Goal: Book appointment/travel/reservation

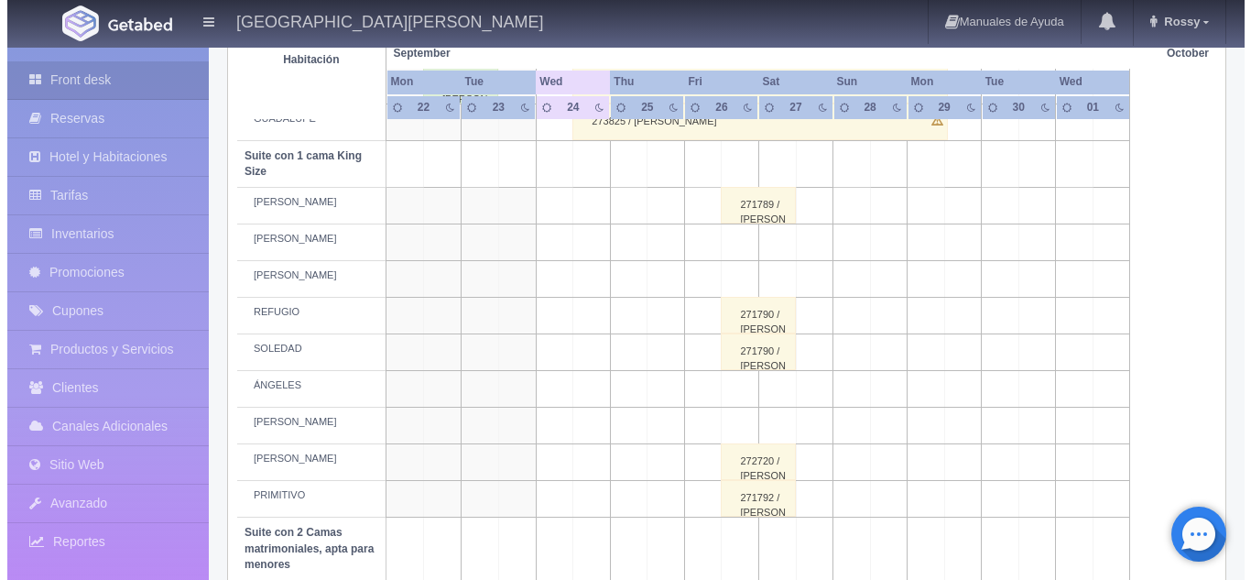
scroll to position [869, 0]
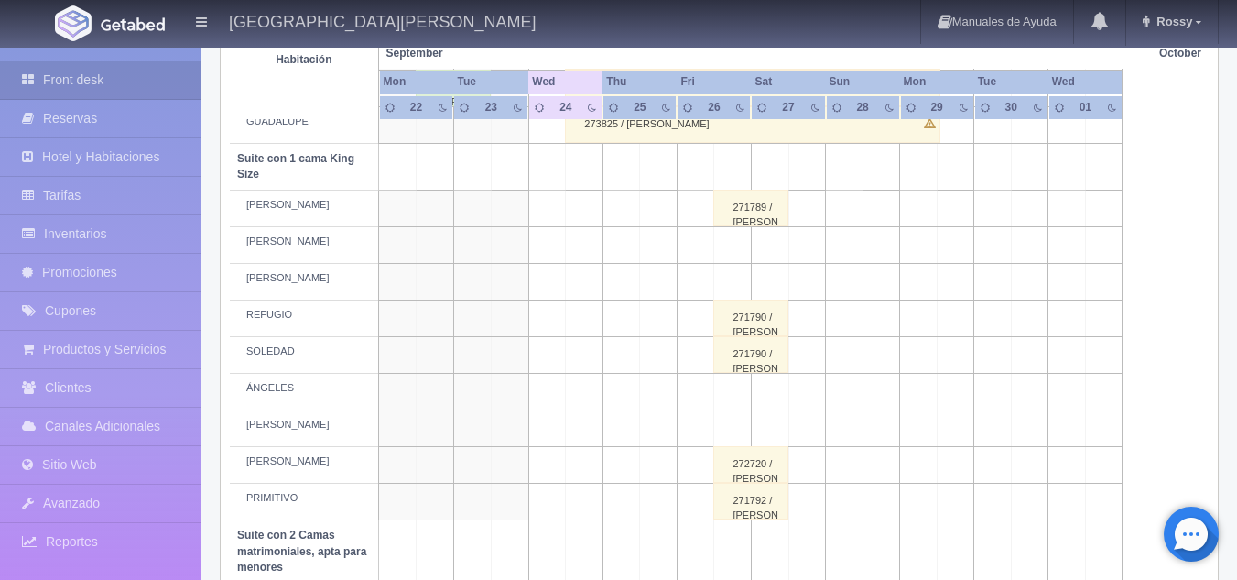
click at [581, 396] on td at bounding box center [585, 392] width 38 height 37
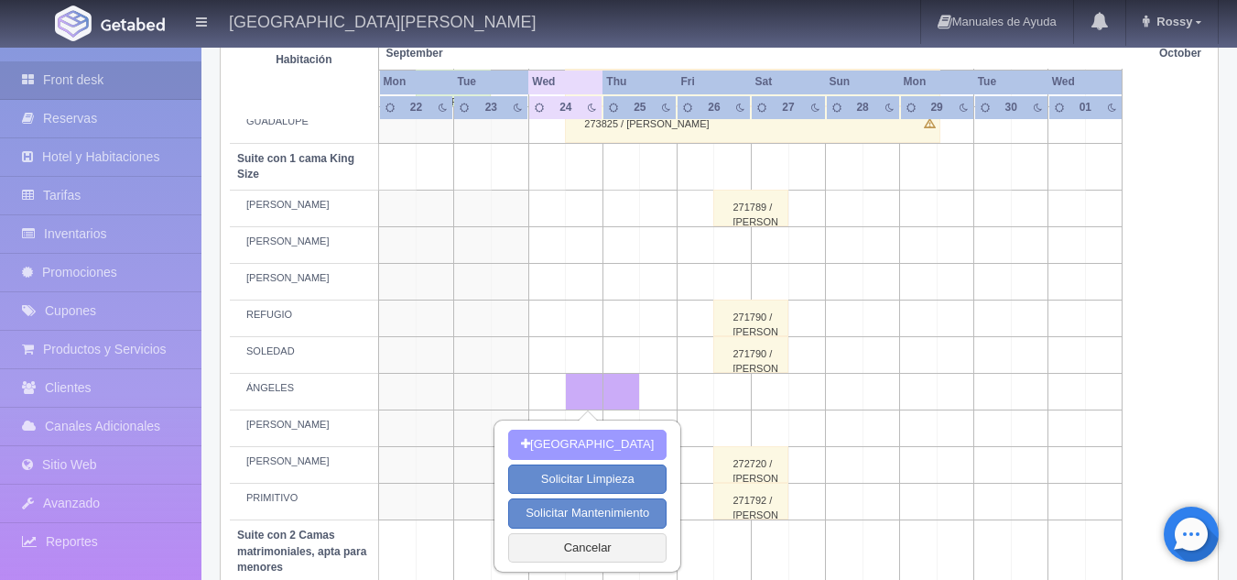
click at [617, 457] on button "[GEOGRAPHIC_DATA]" at bounding box center [587, 444] width 158 height 30
type input "[DATE]"
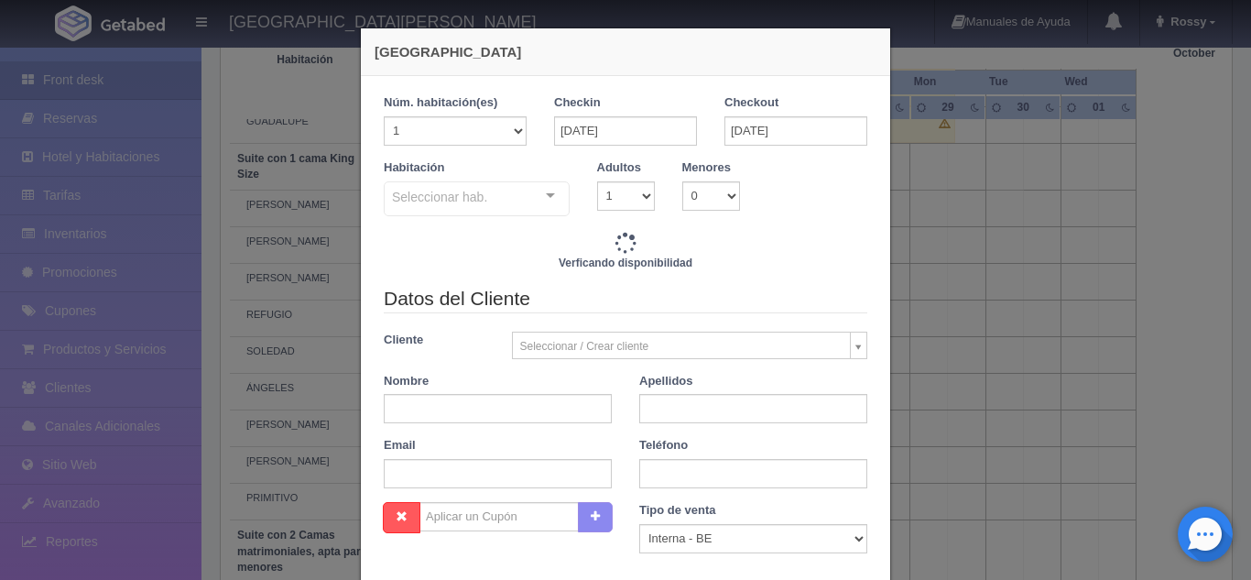
checkbox input "false"
type input "3860.00"
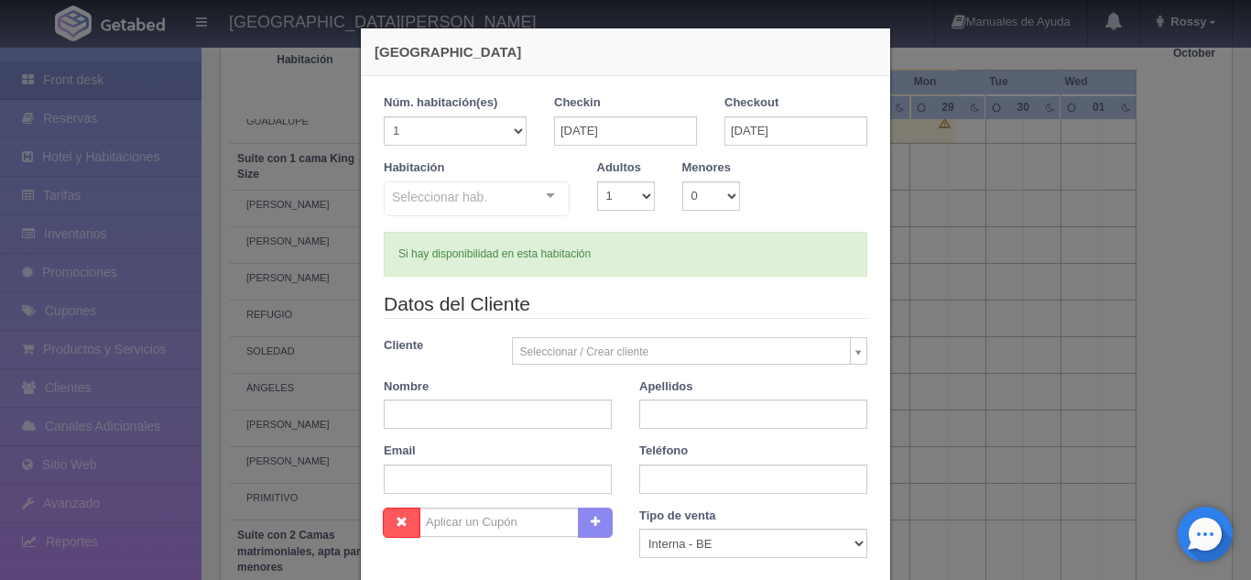
checkbox input "false"
click at [634, 199] on select "1 2 3 4 5 6 7 8 9 10" at bounding box center [626, 195] width 58 height 29
select select "2"
click at [597, 181] on select "1 2 3 4 5 6 7 8 9 10" at bounding box center [626, 195] width 58 height 29
checkbox input "false"
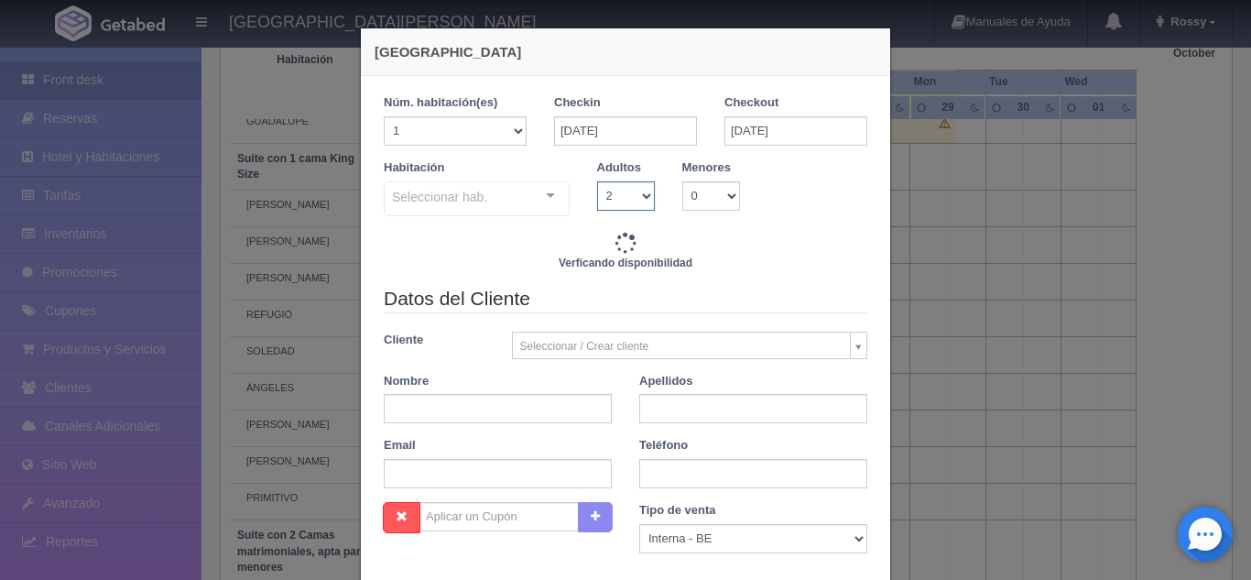
type input "3860.00"
checkbox input "false"
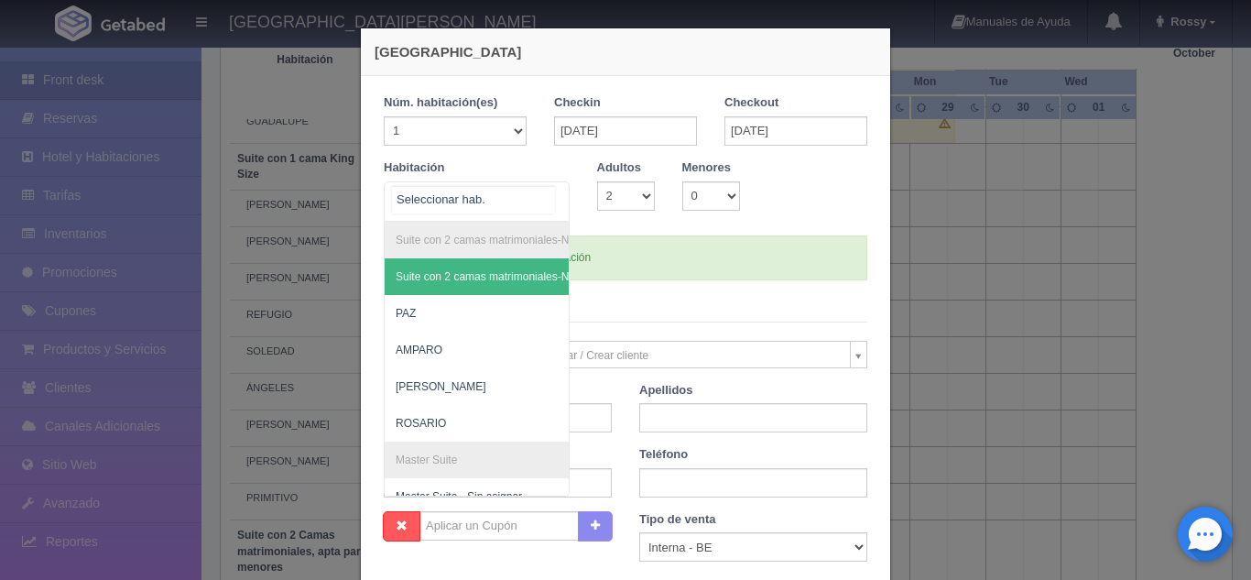
click at [541, 196] on div "Suite con 2 camas matrimoniales-No apta para menores Suite con 2 camas matrimon…" at bounding box center [477, 201] width 186 height 40
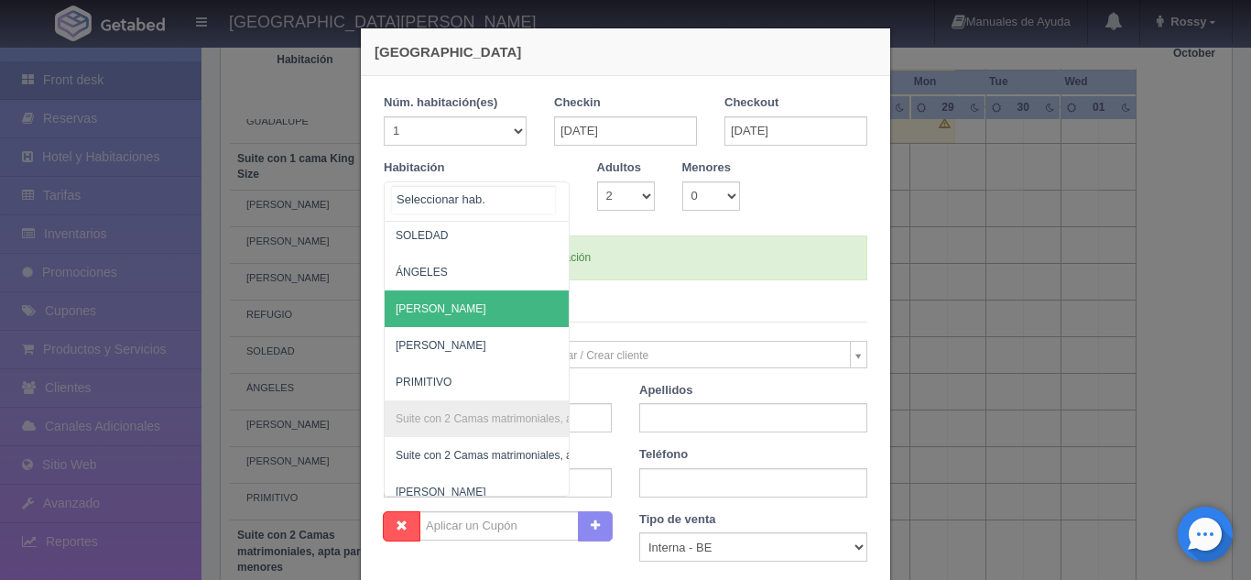
scroll to position [993, 0]
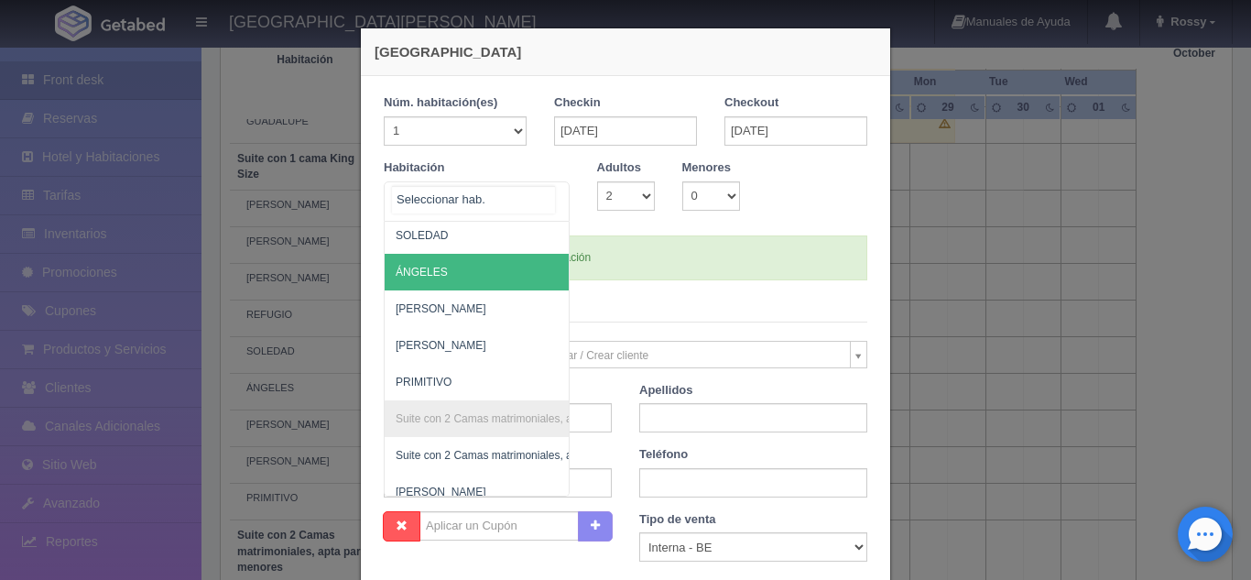
click at [468, 270] on span "ÁNGELES" at bounding box center [566, 272] width 362 height 37
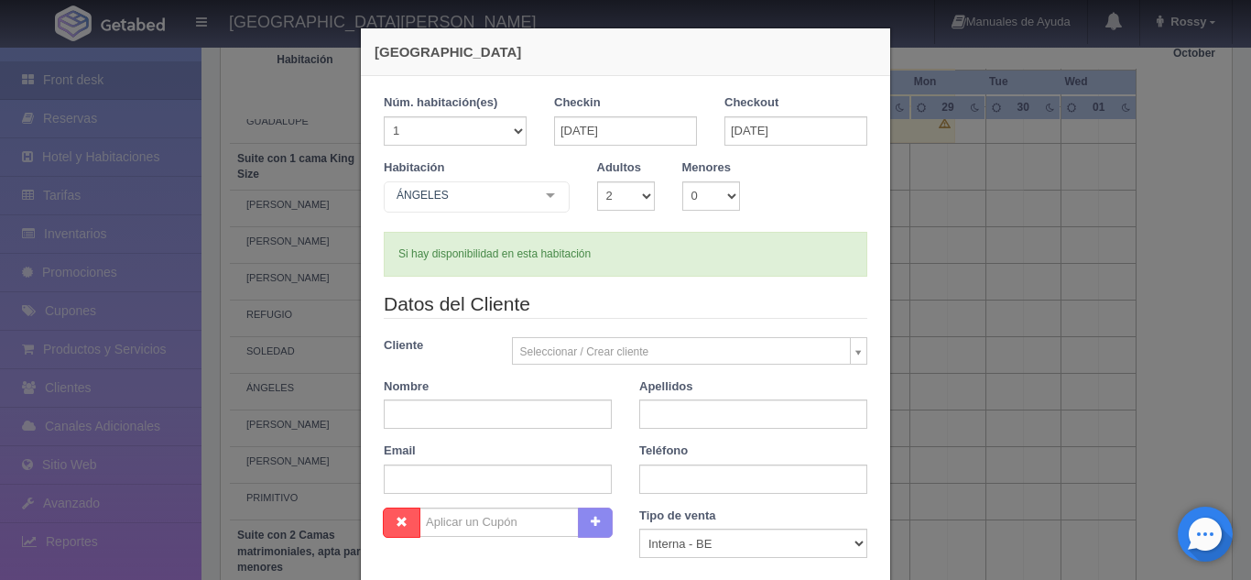
checkbox input "false"
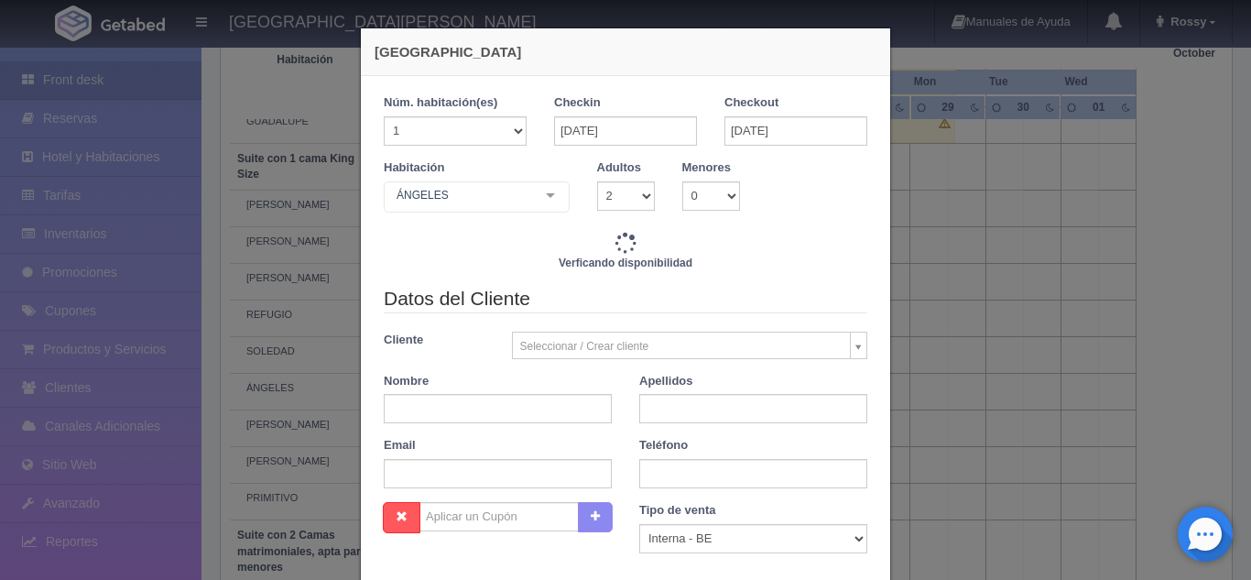
type input "3860.00"
checkbox input "false"
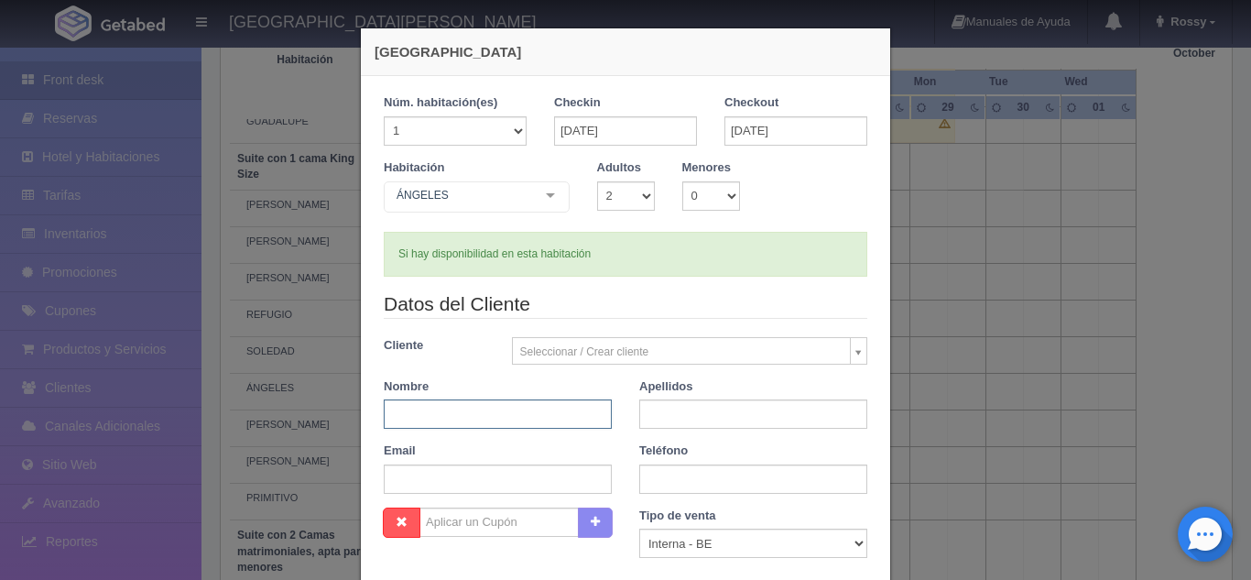
click at [515, 413] on input "text" at bounding box center [498, 413] width 228 height 29
type input "[PERSON_NAME]"
click at [694, 408] on input "text" at bounding box center [753, 413] width 228 height 29
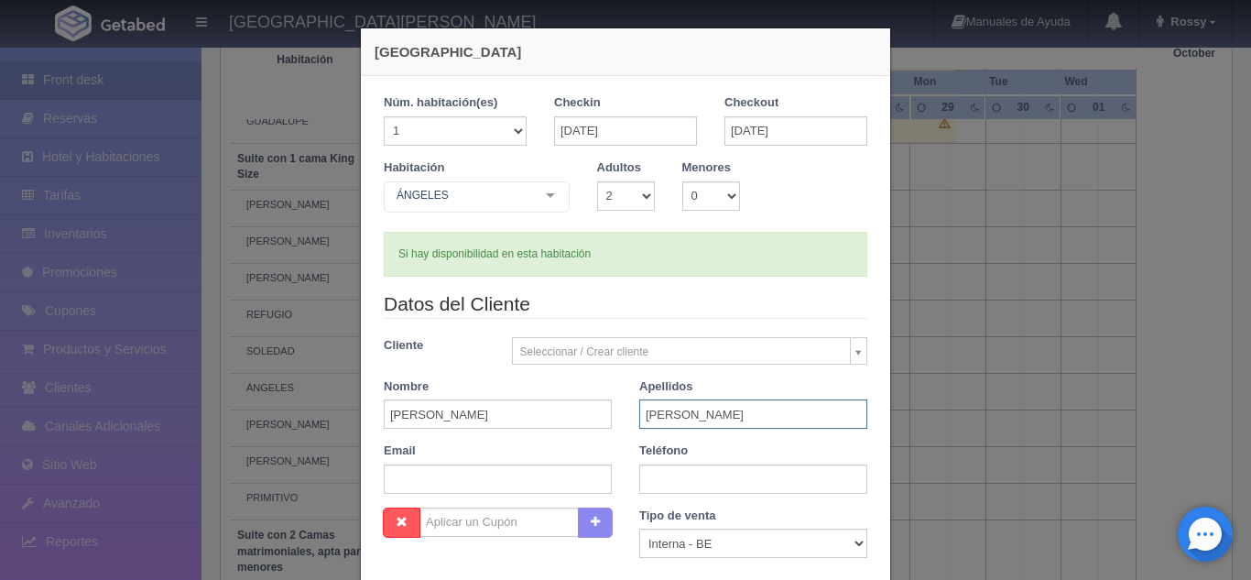
type input "[PERSON_NAME]"
click at [642, 470] on input "text" at bounding box center [753, 478] width 228 height 29
paste input "3338144107"
type input "3338144107"
click at [442, 486] on input "text" at bounding box center [498, 478] width 228 height 29
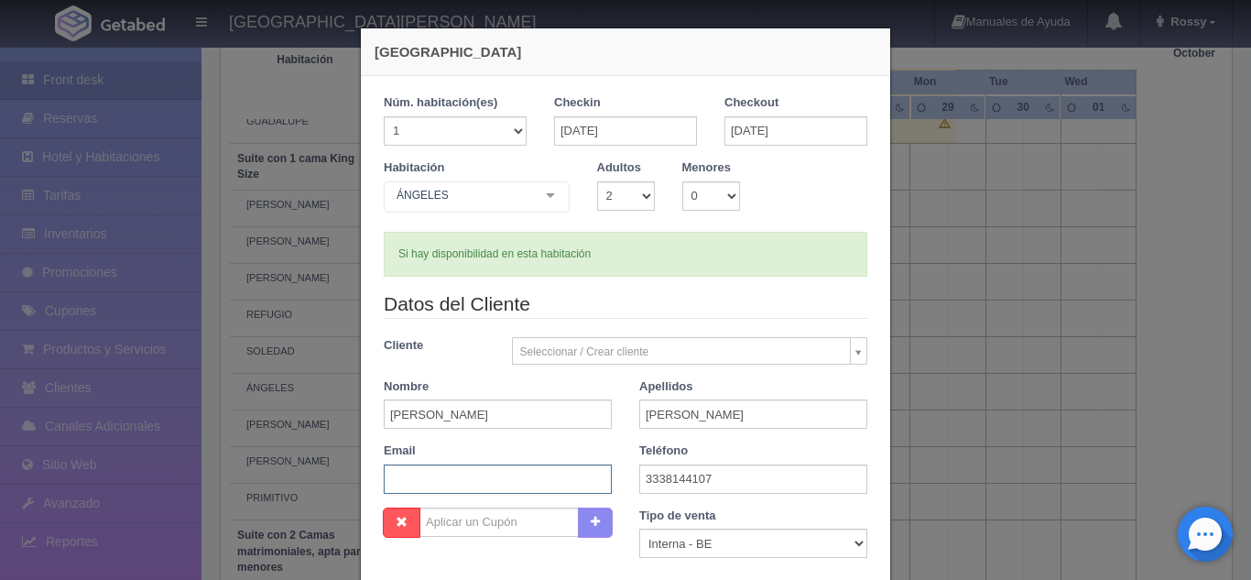
paste input "[EMAIL_ADDRESS][DOMAIN_NAME]"
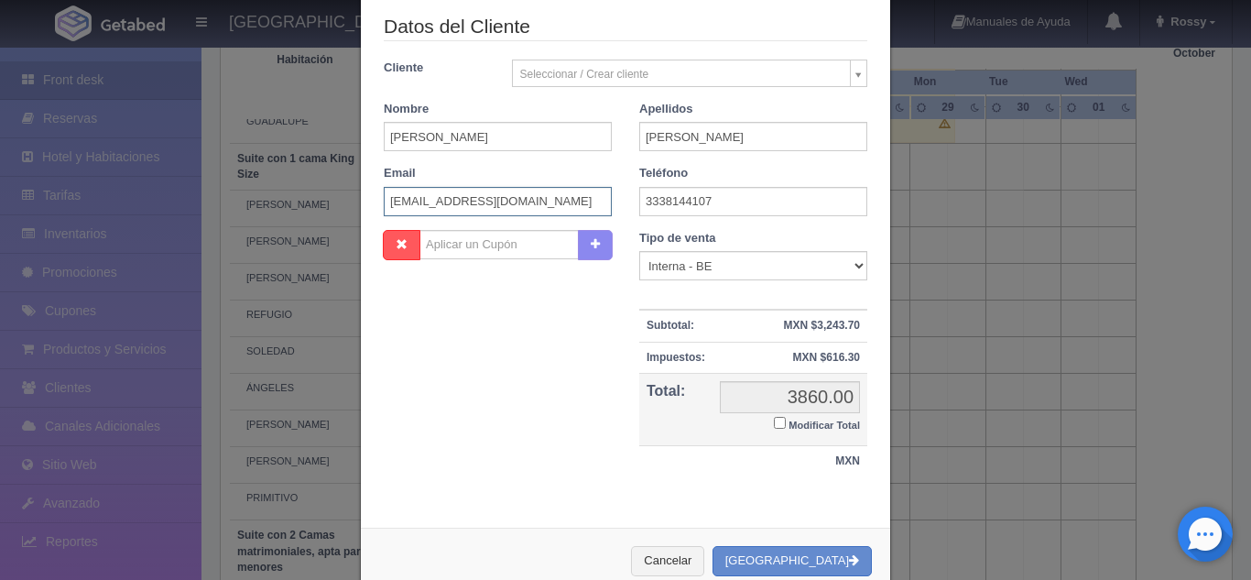
scroll to position [320, 0]
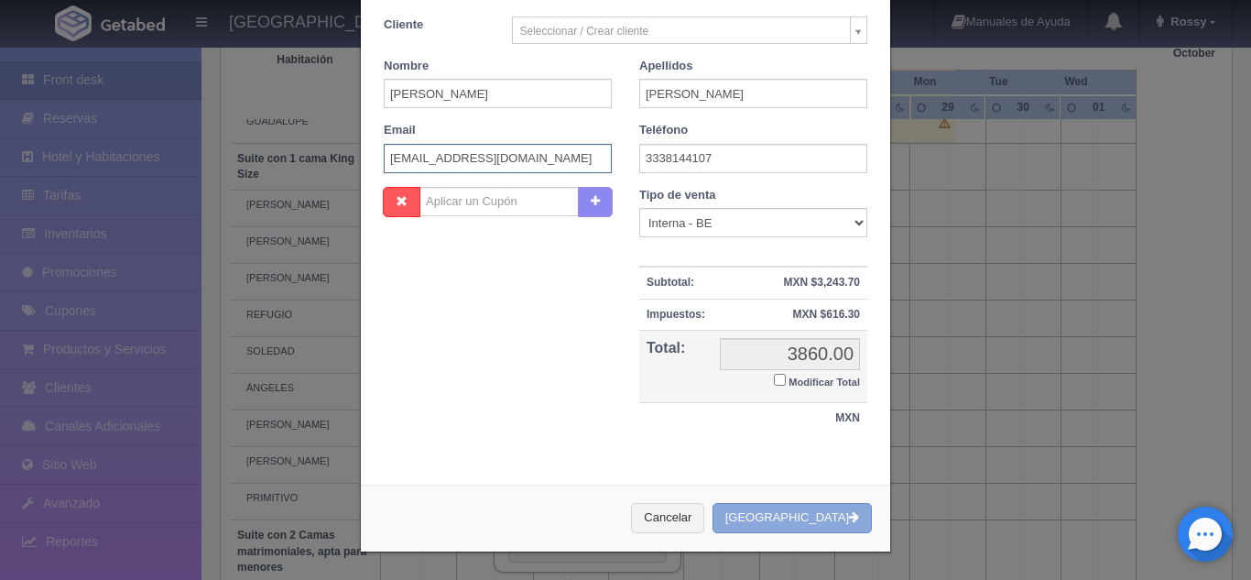
type input "[EMAIL_ADDRESS][DOMAIN_NAME]"
click at [808, 514] on button "[GEOGRAPHIC_DATA]" at bounding box center [791, 518] width 159 height 30
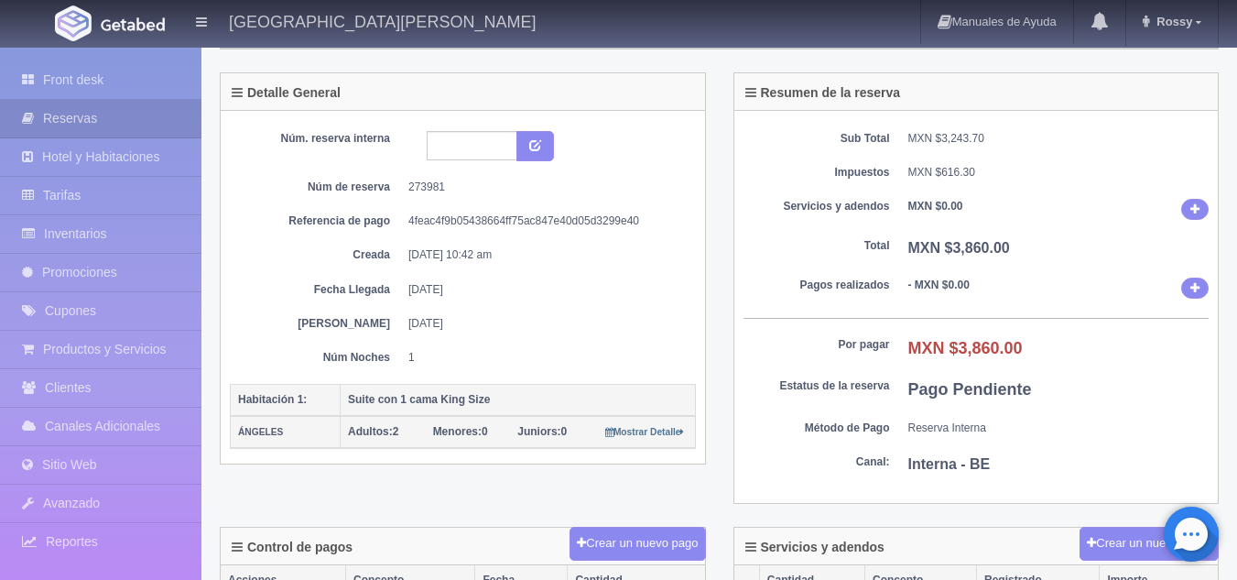
scroll to position [87, 0]
